Goal: Task Accomplishment & Management: Use online tool/utility

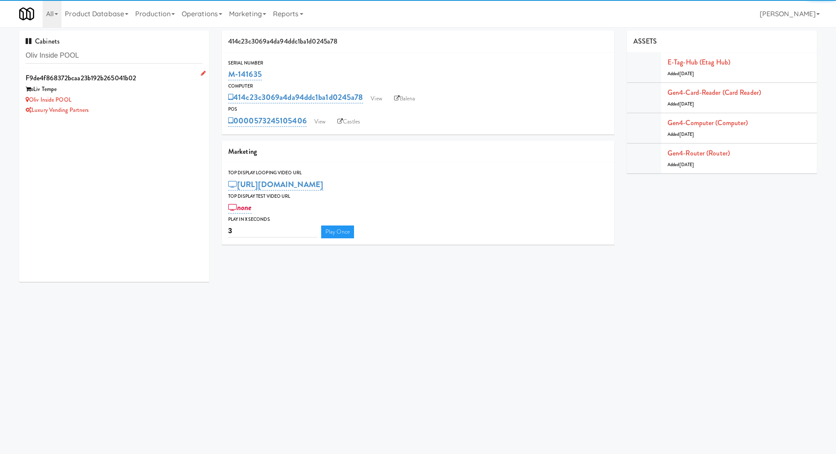
type input "Oliv Inside POOL"
click at [146, 98] on div "Oliv Inside POOL" at bounding box center [114, 100] width 177 height 11
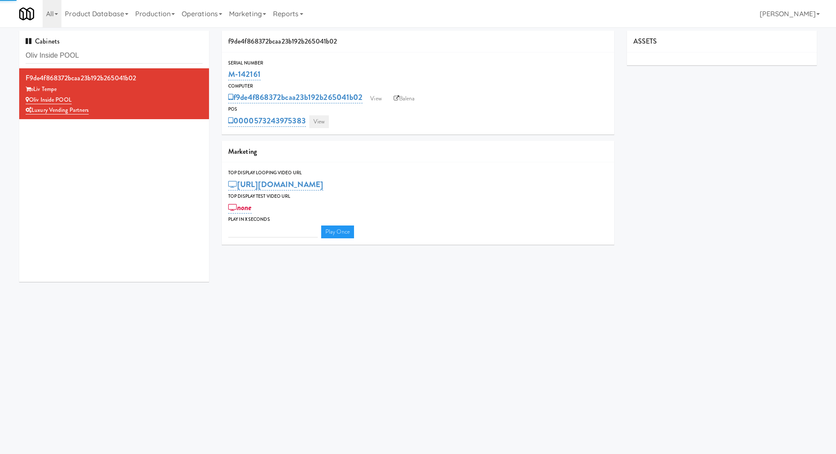
type input "3"
click at [315, 120] on link "View" at bounding box center [319, 121] width 20 height 13
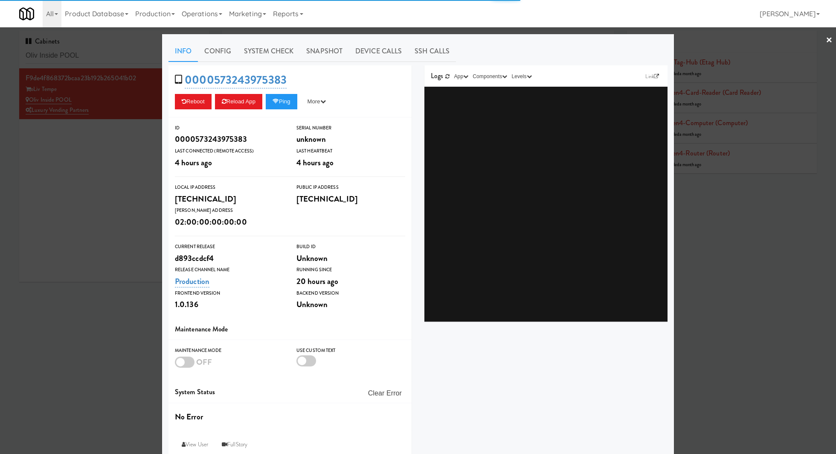
click at [275, 65] on div "0000573243975383 Reboot Reload App Ping More Ping Server Restart Server Force R…" at bounding box center [290, 91] width 243 height 52
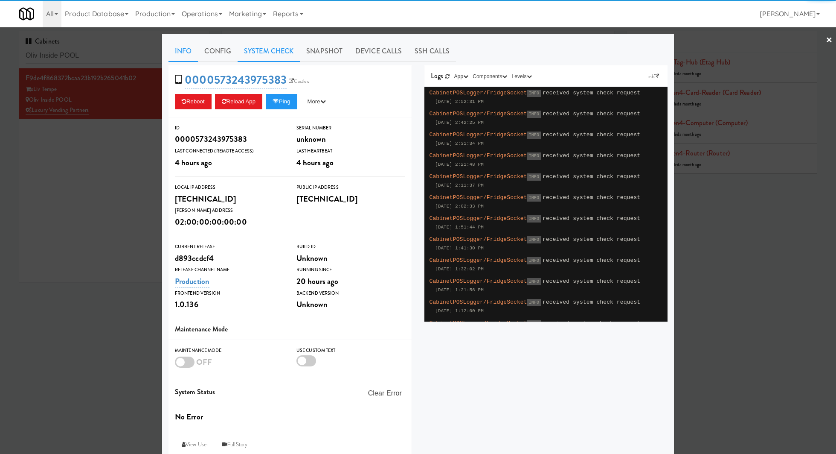
click at [274, 54] on link "System Check" at bounding box center [269, 51] width 62 height 21
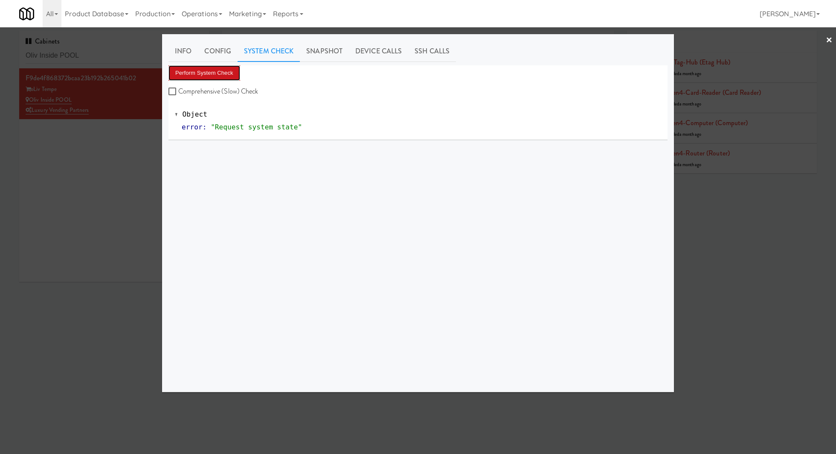
click at [222, 73] on button "Perform System Check" at bounding box center [205, 72] width 72 height 15
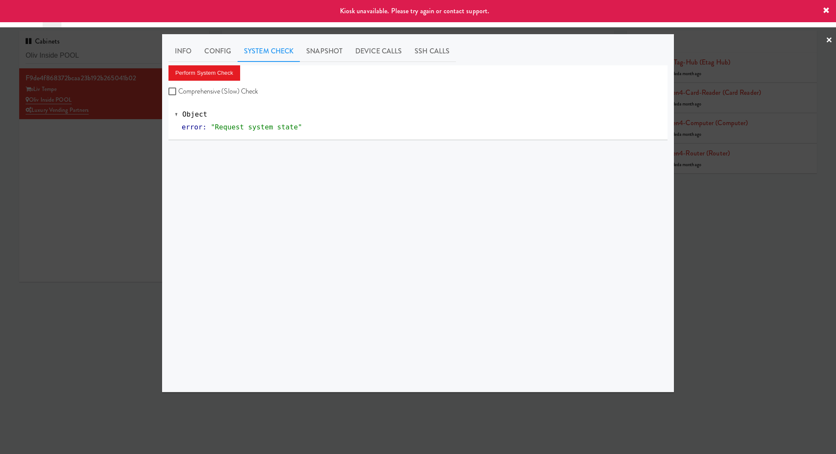
click at [73, 197] on div at bounding box center [418, 227] width 836 height 454
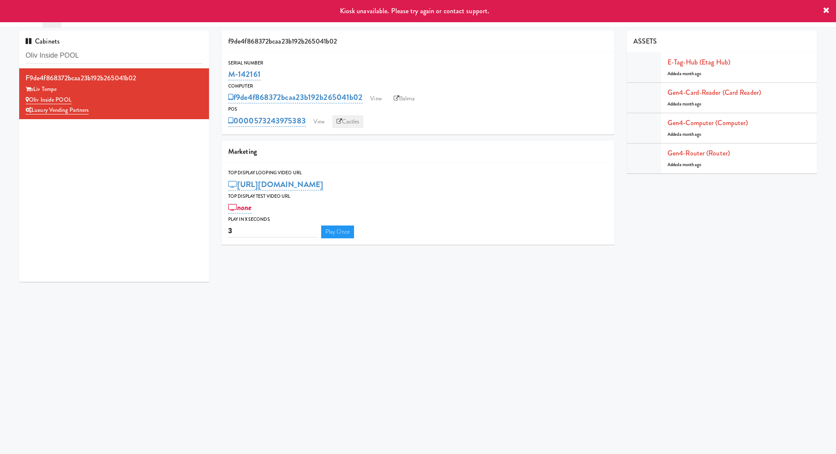
click at [352, 122] on link "Castles" at bounding box center [347, 121] width 31 height 13
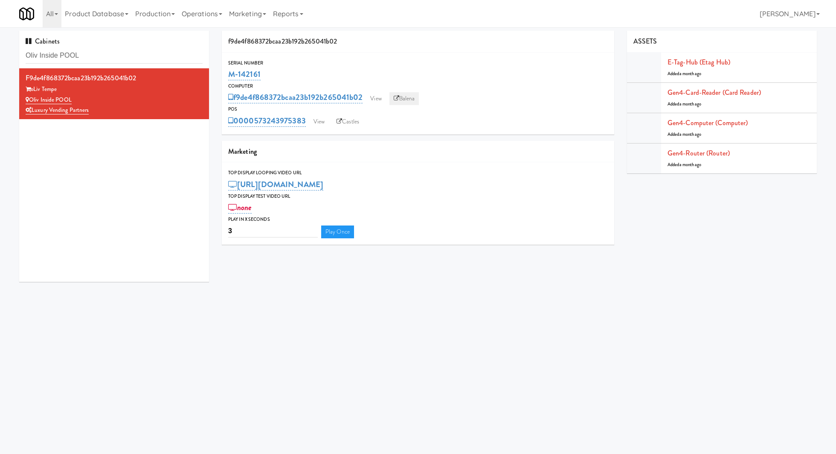
click at [402, 100] on link "Balena" at bounding box center [405, 98] width 30 height 13
click at [352, 116] on link "Castles" at bounding box center [347, 121] width 31 height 13
click at [122, 54] on input "Oliv Inside POOL" at bounding box center [114, 56] width 177 height 16
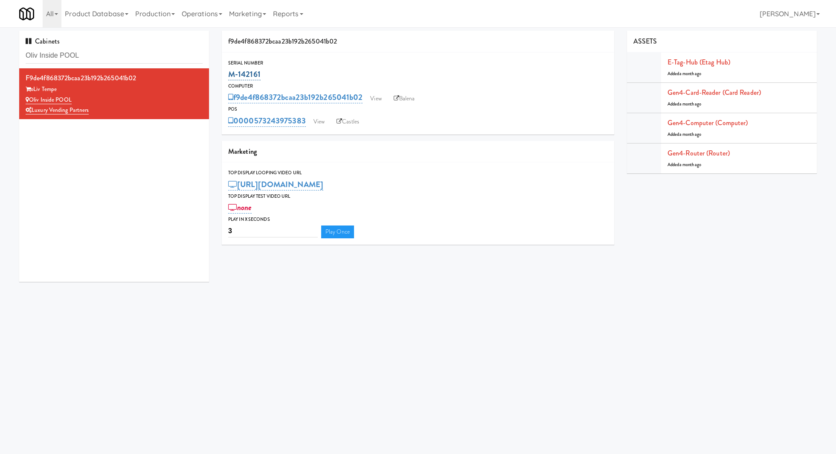
drag, startPoint x: 279, startPoint y: 73, endPoint x: 231, endPoint y: 73, distance: 48.6
click at [231, 73] on div "M-142161" at bounding box center [418, 74] width 380 height 15
copy link "M-142161"
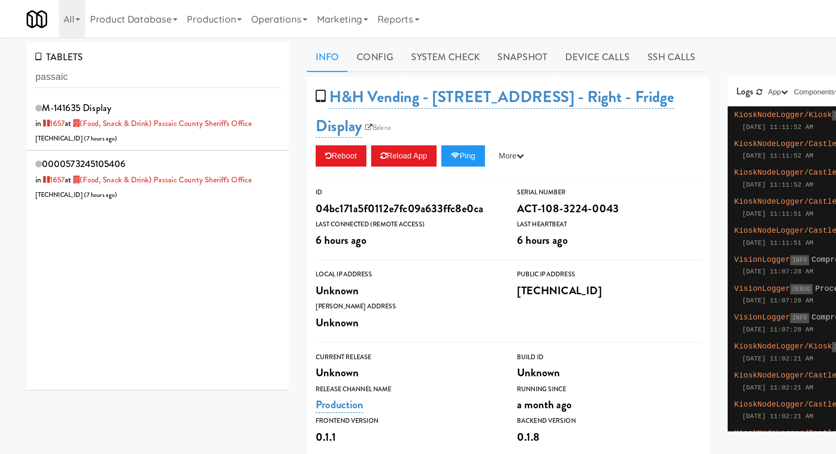
click at [67, 55] on input "passaic" at bounding box center [114, 56] width 177 height 16
type input "Oliv Inside POOL"
click at [110, 122] on div "0000573243975383 in 1816 at Oliv Inside POOL 206.0.69.105 ( 4 hours ago )" at bounding box center [114, 129] width 177 height 34
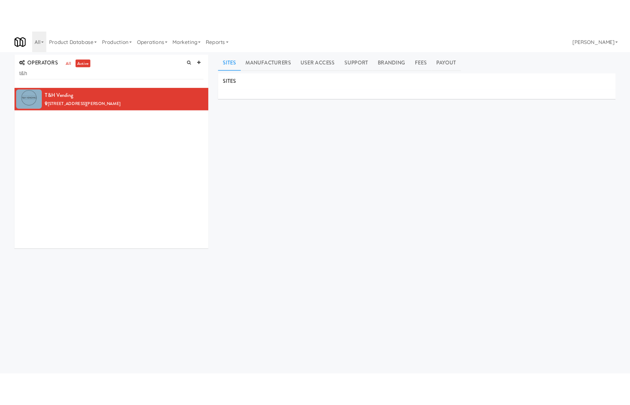
scroll to position [2, 0]
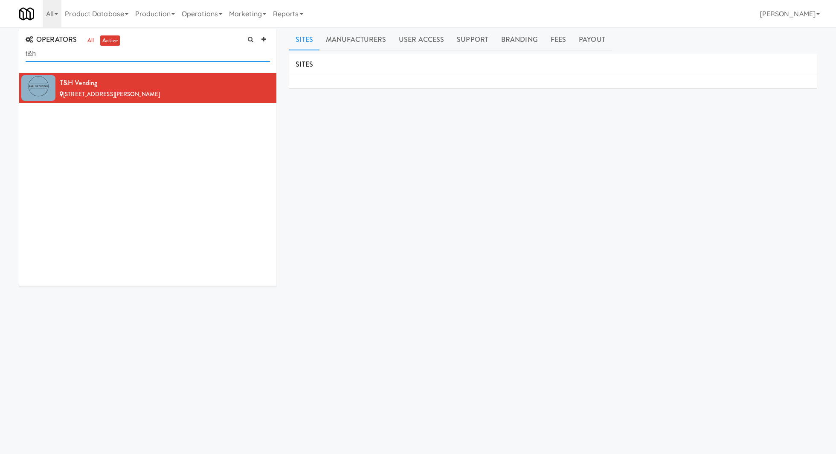
click at [70, 54] on input "t&h" at bounding box center [148, 54] width 244 height 16
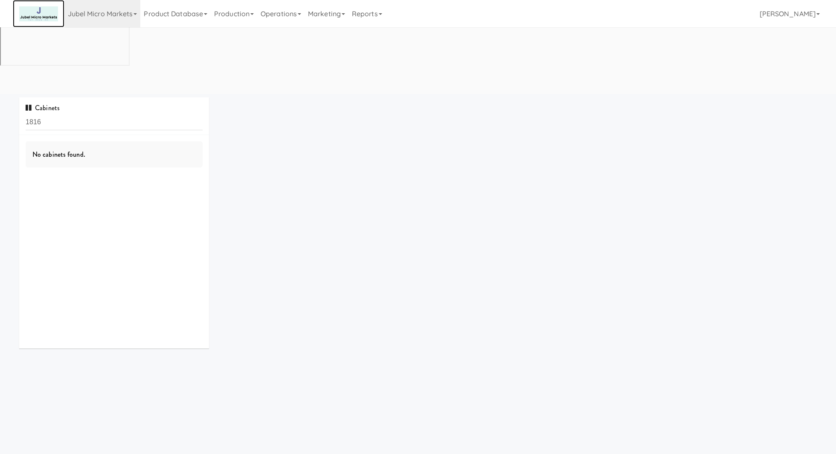
click at [51, 14] on img at bounding box center [38, 13] width 39 height 15
click at [79, 17] on link "Jubel Micro Markets" at bounding box center [102, 13] width 76 height 27
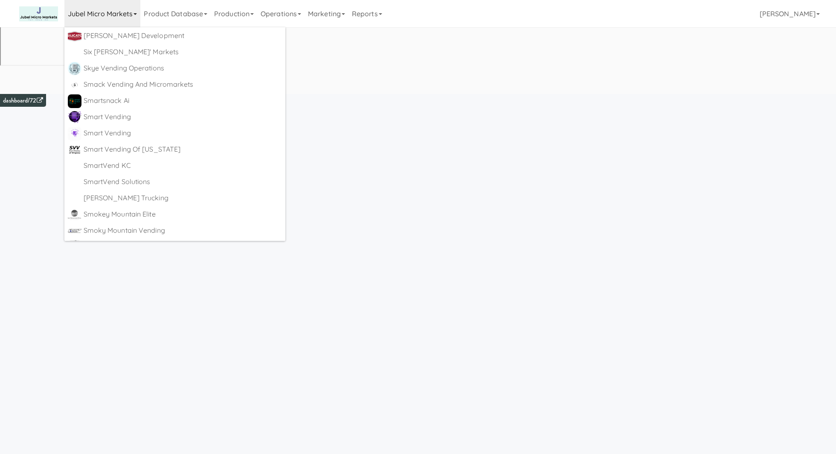
scroll to position [4723, 0]
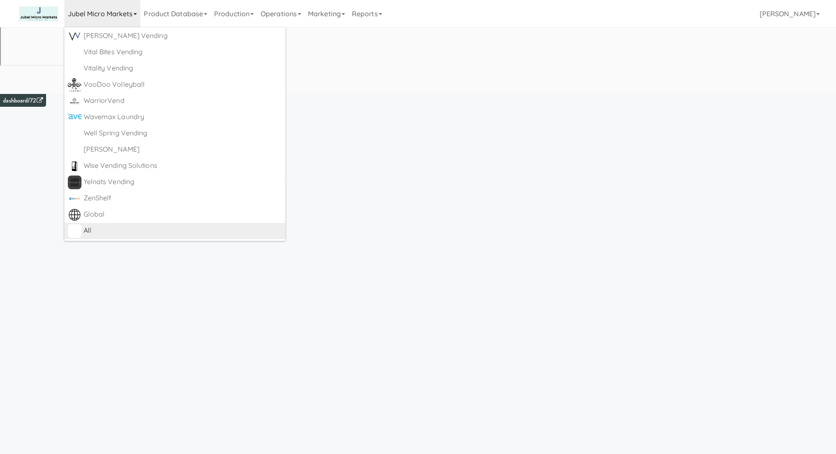
click at [94, 226] on div "All" at bounding box center [183, 230] width 199 height 13
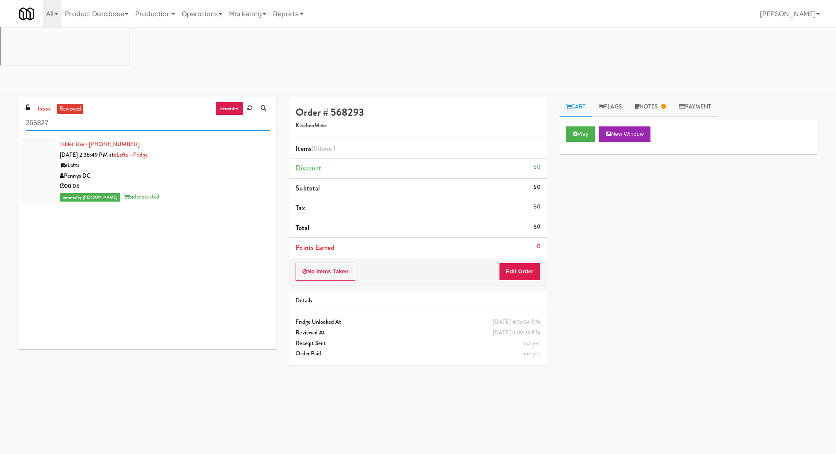
click at [115, 115] on input "265827" at bounding box center [148, 123] width 244 height 16
click at [53, 104] on ul "inbox reviewed" at bounding box center [59, 109] width 52 height 11
click at [47, 104] on link "inbox" at bounding box center [43, 109] width 17 height 11
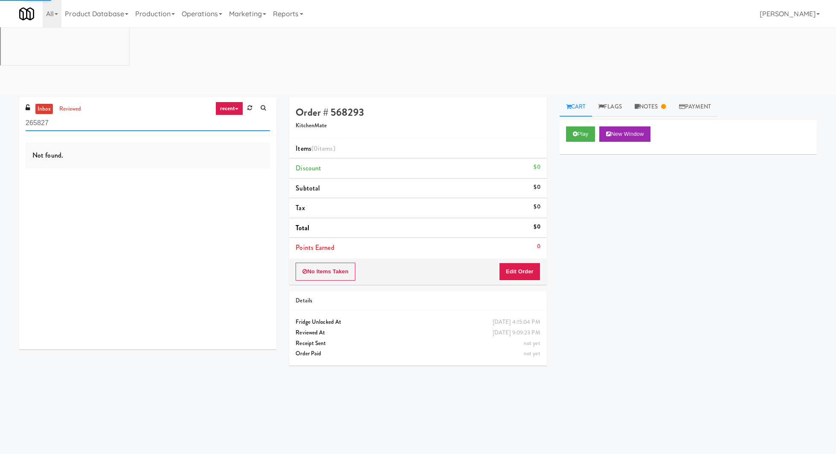
click at [47, 115] on input "265827" at bounding box center [148, 123] width 244 height 16
type input "oliv"
click at [62, 104] on link "reviewed" at bounding box center [70, 109] width 26 height 11
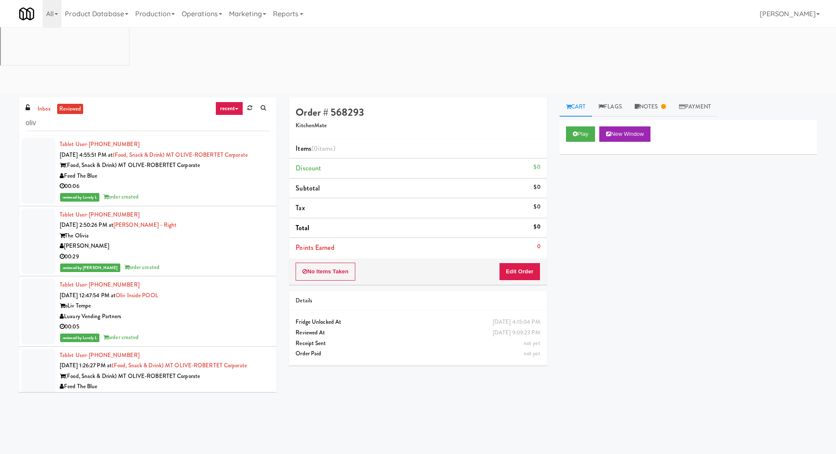
drag, startPoint x: 196, startPoint y: 223, endPoint x: 130, endPoint y: 227, distance: 65.9
click at [130, 279] on div "Tablet User · (631) 235-7399 Aug 28, 2025 12:47:54 PM at Oliv Inside POOL oLiv …" at bounding box center [165, 310] width 210 height 63
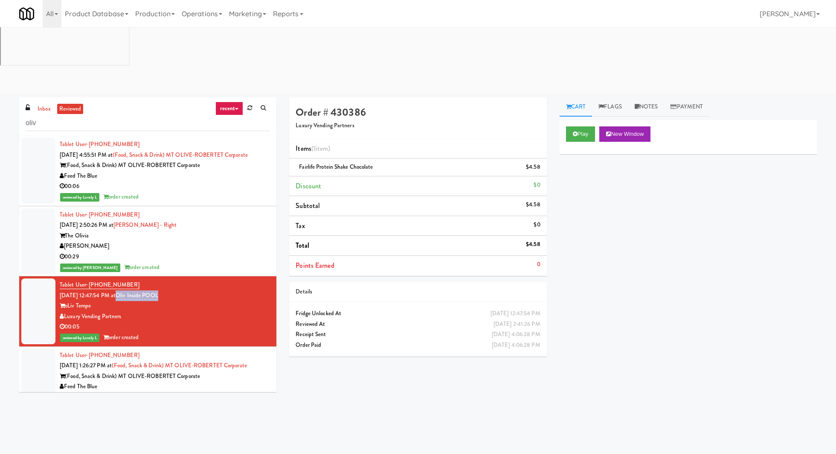
drag, startPoint x: 178, startPoint y: 230, endPoint x: 131, endPoint y: 230, distance: 46.9
click at [131, 279] on div "Tablet User · (631) 235-7399 Aug 28, 2025 12:47:54 PM at Oliv Inside POOL oLiv …" at bounding box center [165, 310] width 210 height 63
copy link "Oliv Inside POOL"
click at [47, 104] on link "inbox" at bounding box center [43, 109] width 17 height 11
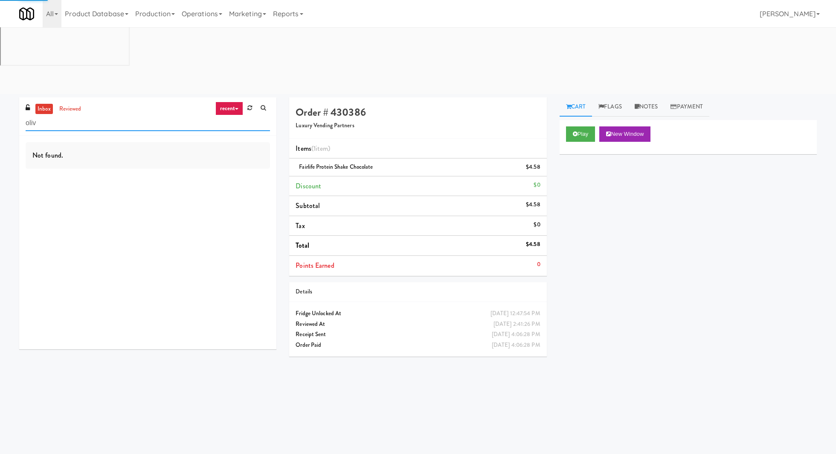
click at [46, 115] on input "oliv" at bounding box center [148, 123] width 244 height 16
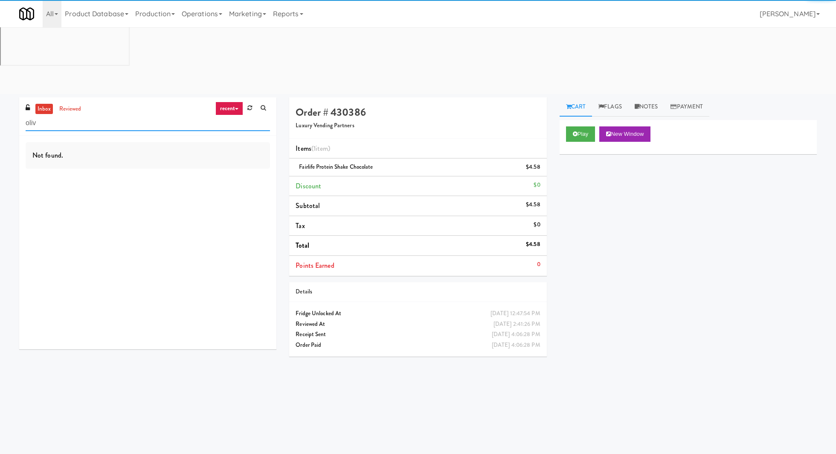
paste input "Oliv Inside POOL"
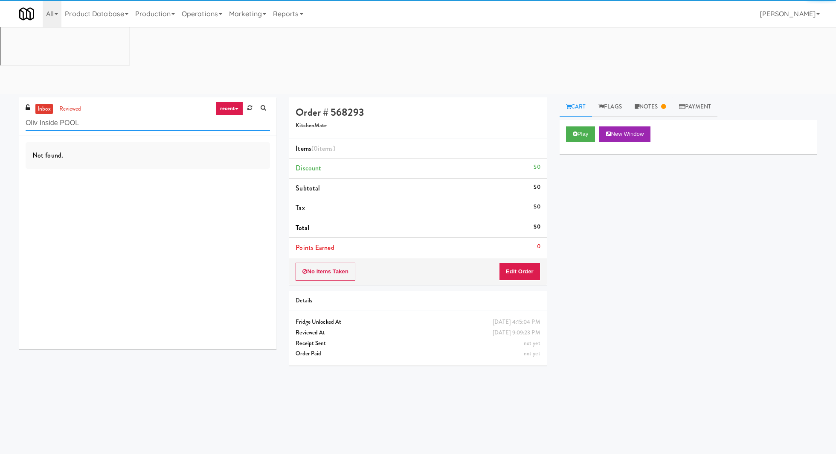
type input "Oliv Inside POOL"
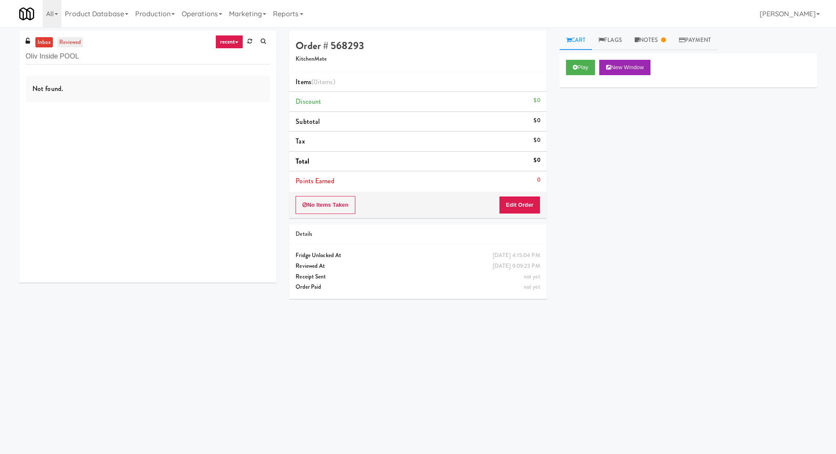
click at [77, 44] on link "reviewed" at bounding box center [70, 42] width 26 height 11
